Goal: Information Seeking & Learning: Learn about a topic

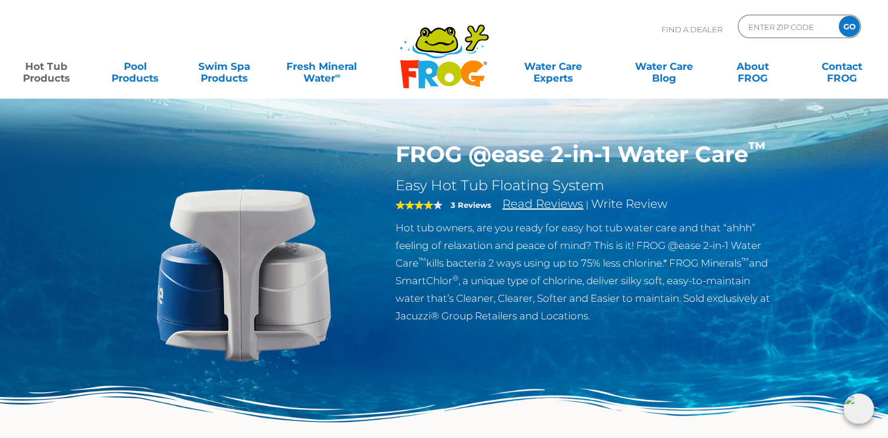
click at [519, 200] on link "Read Reviews" at bounding box center [543, 204] width 81 height 14
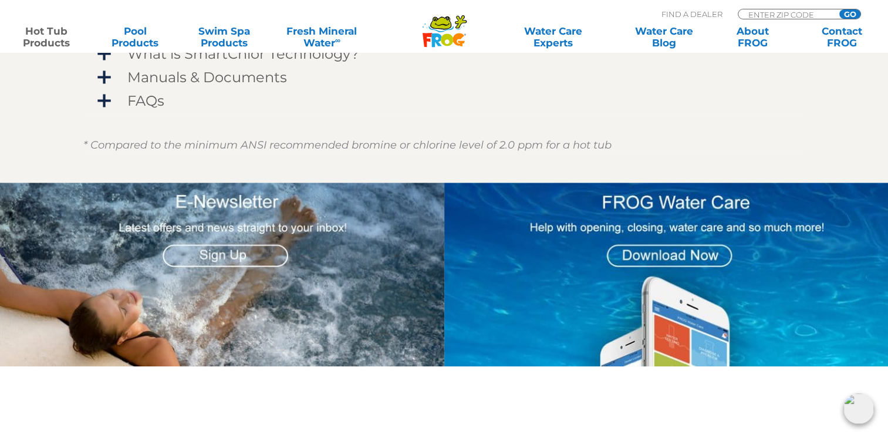
scroll to position [1113, 0]
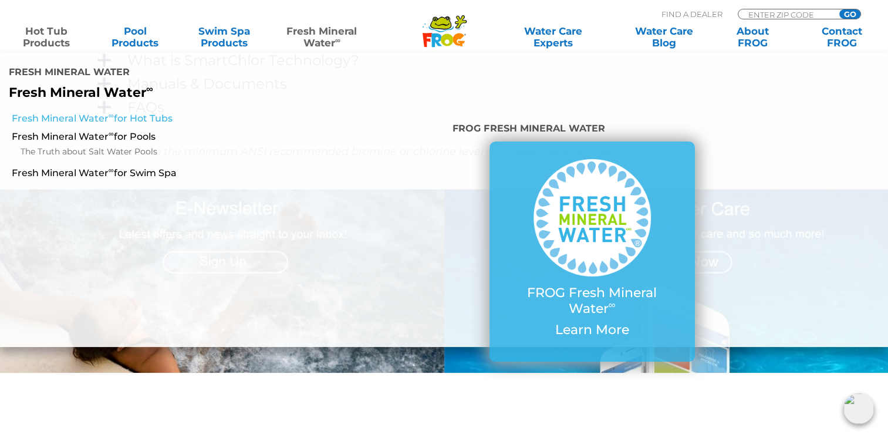
click at [162, 112] on link "Fresh Mineral Water ∞ for Hot Tubs" at bounding box center [154, 118] width 284 height 13
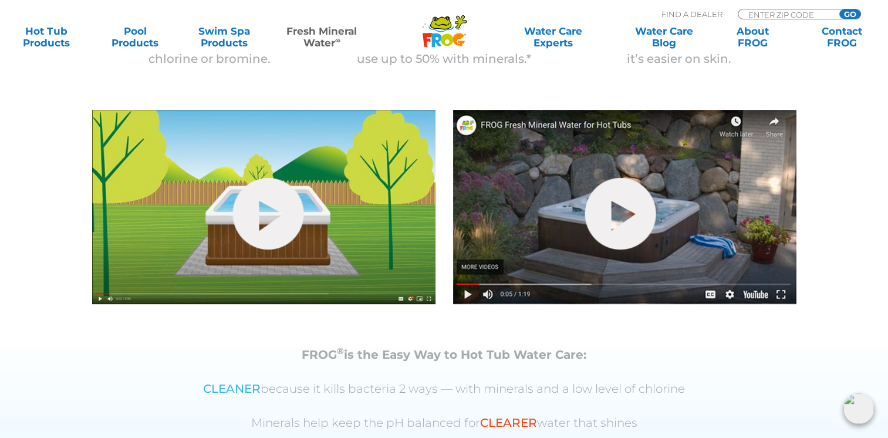
scroll to position [399, 0]
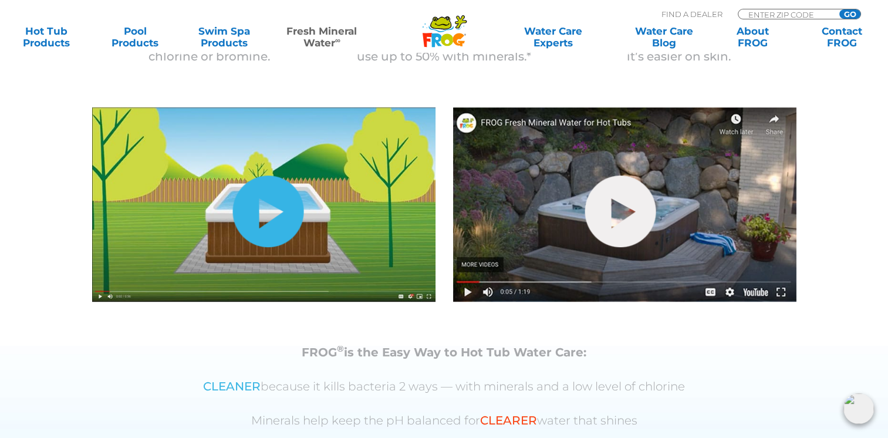
click at [254, 214] on link "hide-me" at bounding box center [267, 212] width 71 height 72
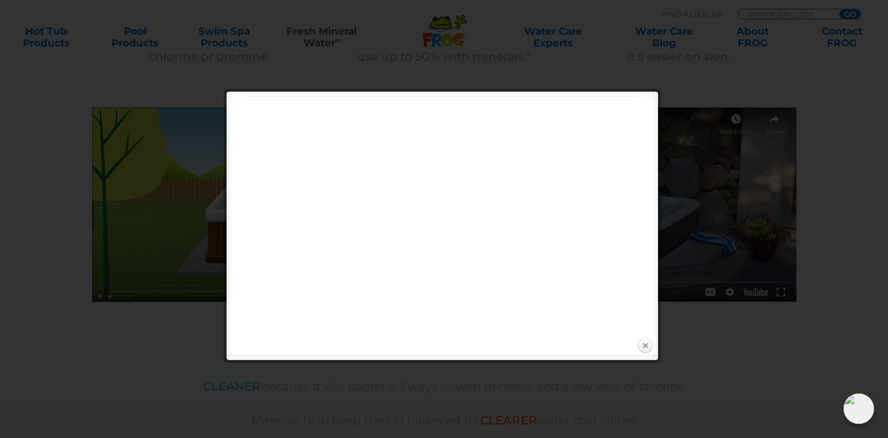
click at [644, 343] on link "Close" at bounding box center [645, 346] width 18 height 18
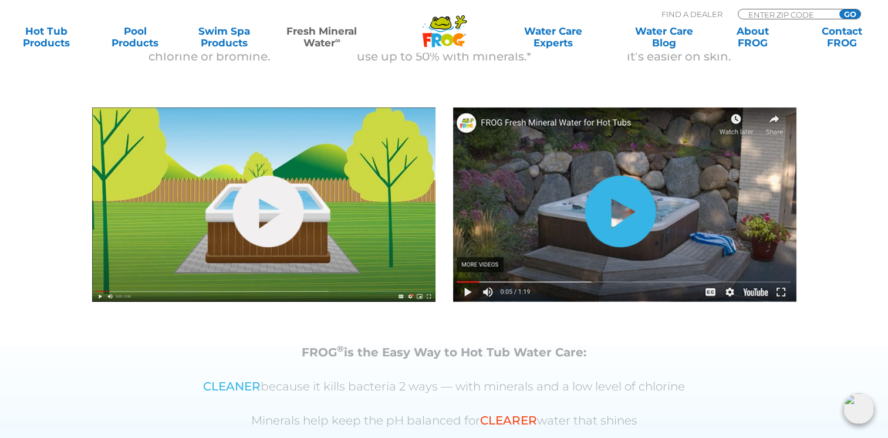
click at [627, 222] on link "hide-me" at bounding box center [620, 212] width 71 height 72
